Goal: Task Accomplishment & Management: Manage account settings

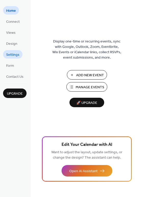
click at [12, 55] on span "Settings" at bounding box center [12, 54] width 13 height 5
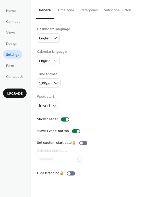
click at [73, 73] on div "Time format 1:00pm" at bounding box center [87, 79] width 100 height 16
click at [10, 9] on span "Home" at bounding box center [11, 10] width 10 height 5
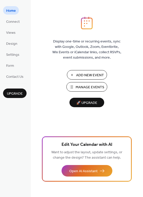
click at [80, 87] on span "Manage Events" at bounding box center [90, 87] width 29 height 5
click at [86, 87] on span "Manage Events" at bounding box center [90, 87] width 29 height 5
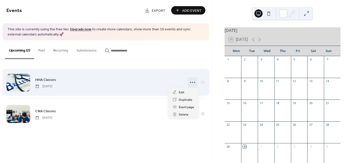
click at [194, 82] on icon at bounding box center [192, 82] width 8 height 8
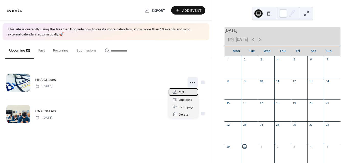
click at [181, 93] on span "Edit" at bounding box center [182, 92] width 6 height 5
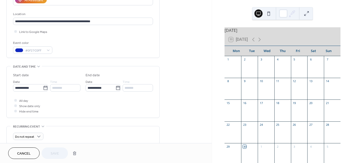
scroll to position [107, 0]
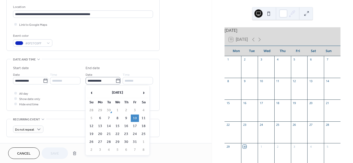
click at [116, 80] on icon at bounding box center [118, 81] width 4 height 4
click at [115, 80] on input "**********" at bounding box center [101, 80] width 30 height 7
click at [142, 92] on span "›" at bounding box center [144, 93] width 8 height 10
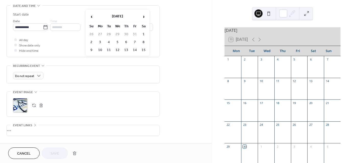
scroll to position [157, 0]
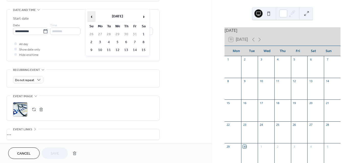
click at [91, 16] on span "‹" at bounding box center [92, 16] width 8 height 10
click at [179, 58] on div "**********" at bounding box center [106, 28] width 212 height 313
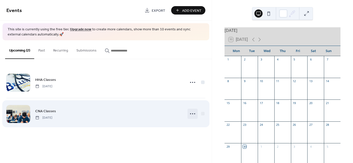
click at [192, 114] on icon at bounding box center [192, 114] width 8 height 8
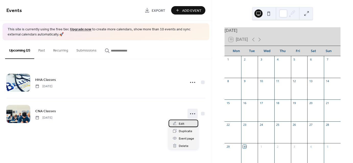
click at [180, 124] on span "Edit" at bounding box center [182, 123] width 6 height 5
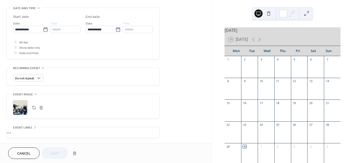
scroll to position [158, 0]
